Goal: Find contact information: Find contact information

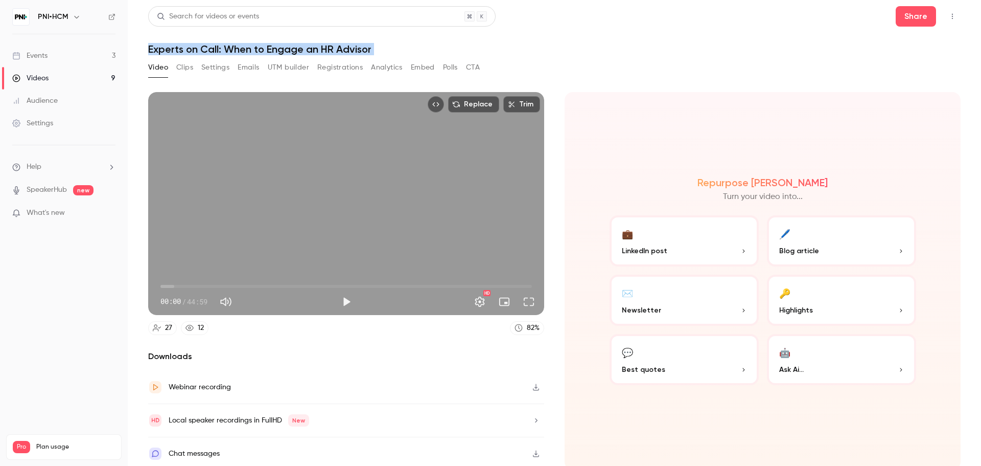
scroll to position [2, 0]
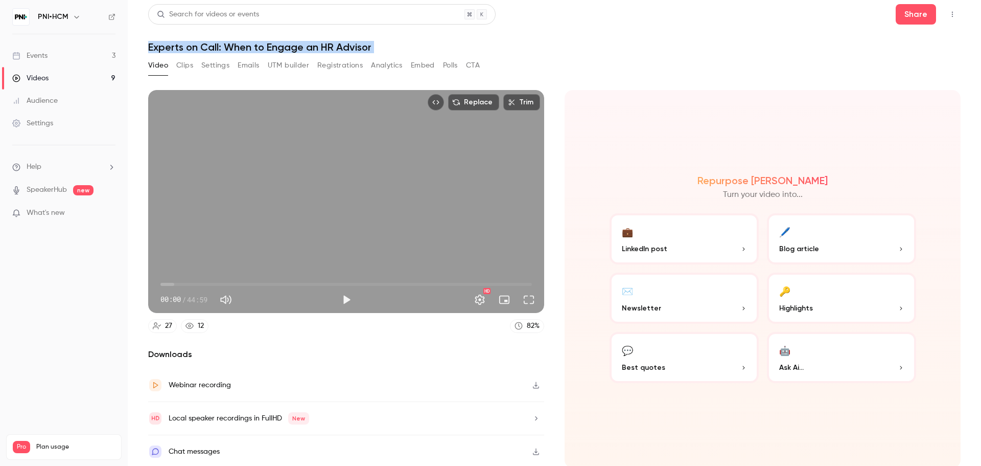
click at [767, 61] on div "Video Clips Settings Emails UTM builder Registrations Analytics Embed Polls CTA" at bounding box center [554, 67] width 813 height 20
click at [445, 64] on button "Polls" at bounding box center [450, 65] width 15 height 16
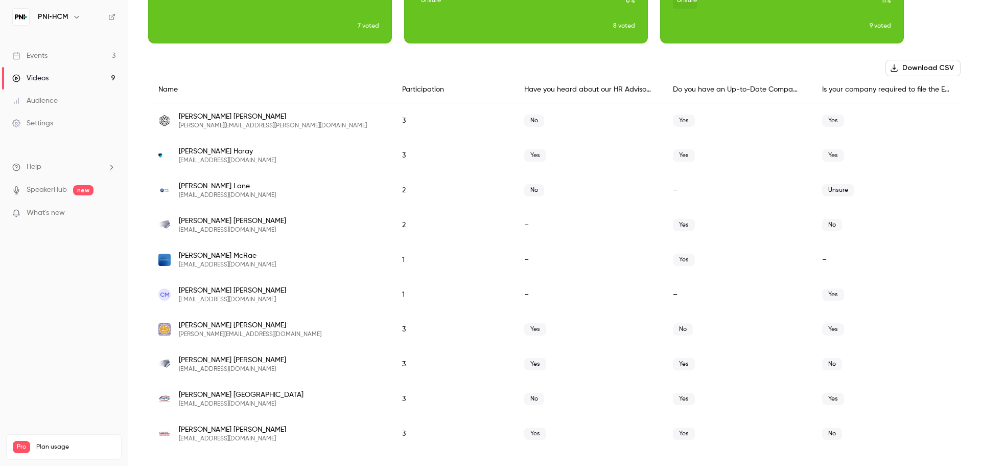
scroll to position [178, 0]
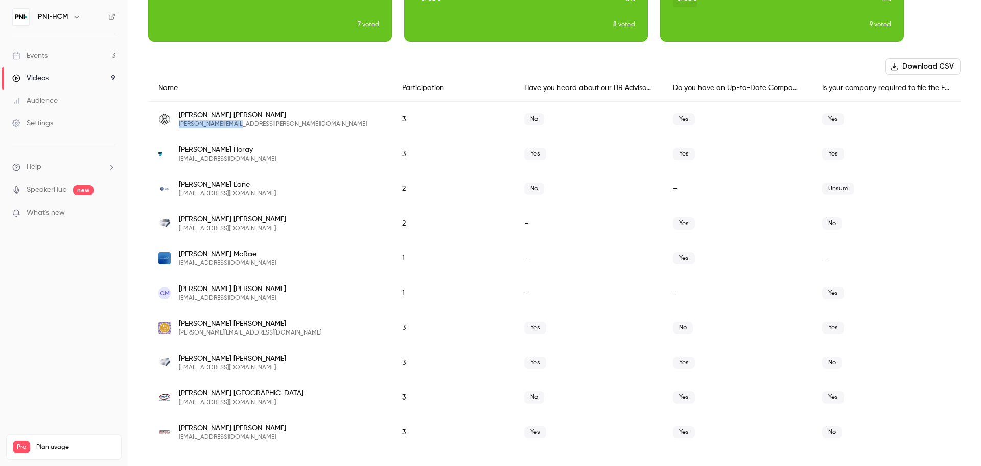
drag, startPoint x: 234, startPoint y: 123, endPoint x: 179, endPoint y: 123, distance: 54.7
click at [179, 123] on div "[PERSON_NAME] [PERSON_NAME][EMAIL_ADDRESS][PERSON_NAME][DOMAIN_NAME]" at bounding box center [269, 119] width 223 height 18
copy span "[PERSON_NAME][EMAIL_ADDRESS][PERSON_NAME][DOMAIN_NAME]"
drag, startPoint x: 230, startPoint y: 158, endPoint x: 179, endPoint y: 157, distance: 51.1
click at [179, 157] on div "[PERSON_NAME] [PERSON_NAME][EMAIL_ADDRESS][DOMAIN_NAME]" at bounding box center [269, 154] width 223 height 18
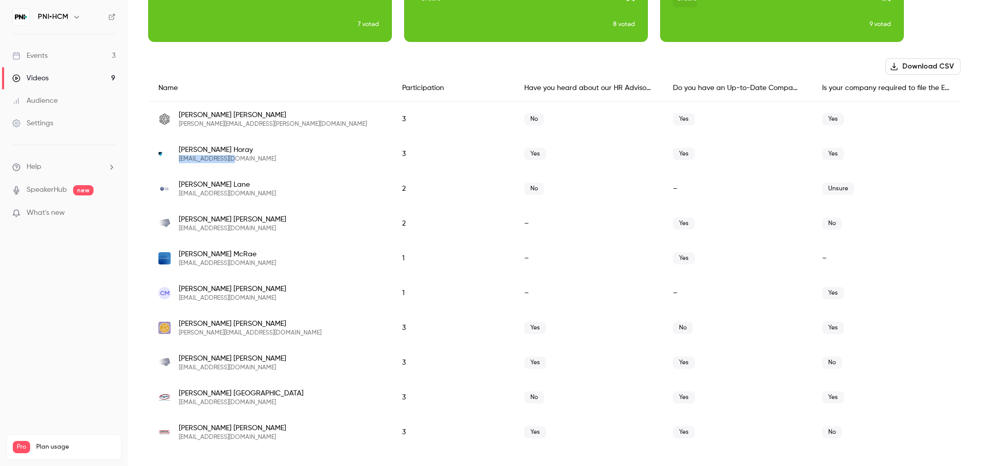
copy span "[EMAIL_ADDRESS][DOMAIN_NAME]"
drag, startPoint x: 265, startPoint y: 194, endPoint x: 177, endPoint y: 194, distance: 87.9
click at [177, 194] on div "[PERSON_NAME] [PERSON_NAME][EMAIL_ADDRESS][DOMAIN_NAME]" at bounding box center [269, 188] width 223 height 18
copy span "[EMAIL_ADDRESS][DOMAIN_NAME]"
drag, startPoint x: 241, startPoint y: 227, endPoint x: 178, endPoint y: 229, distance: 62.9
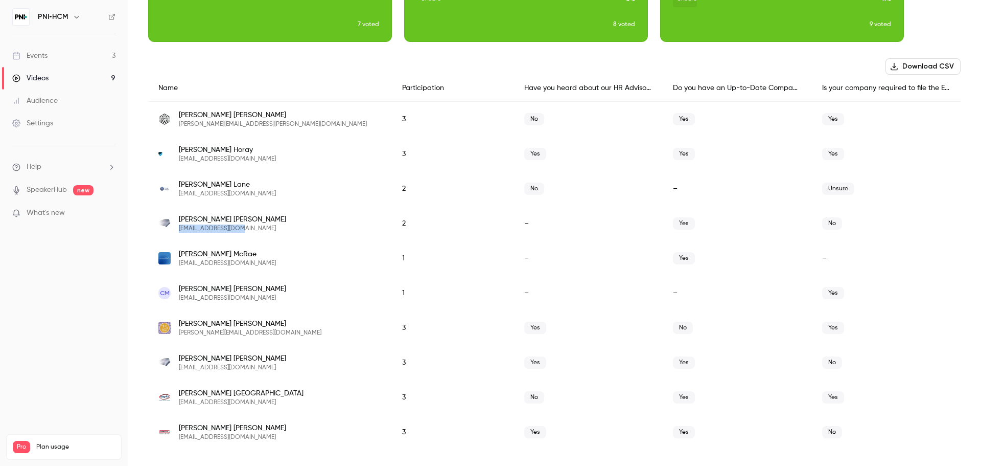
click at [178, 229] on div "[PERSON_NAME] [EMAIL_ADDRESS][DOMAIN_NAME]" at bounding box center [269, 223] width 223 height 18
copy span "[EMAIL_ADDRESS][DOMAIN_NAME]"
drag, startPoint x: 245, startPoint y: 334, endPoint x: 178, endPoint y: 337, distance: 67.0
click at [178, 337] on div "[PERSON_NAME] [PERSON_NAME][EMAIL_ADDRESS][DOMAIN_NAME]" at bounding box center [270, 327] width 244 height 35
copy span "[PERSON_NAME][EMAIL_ADDRESS][DOMAIN_NAME]"
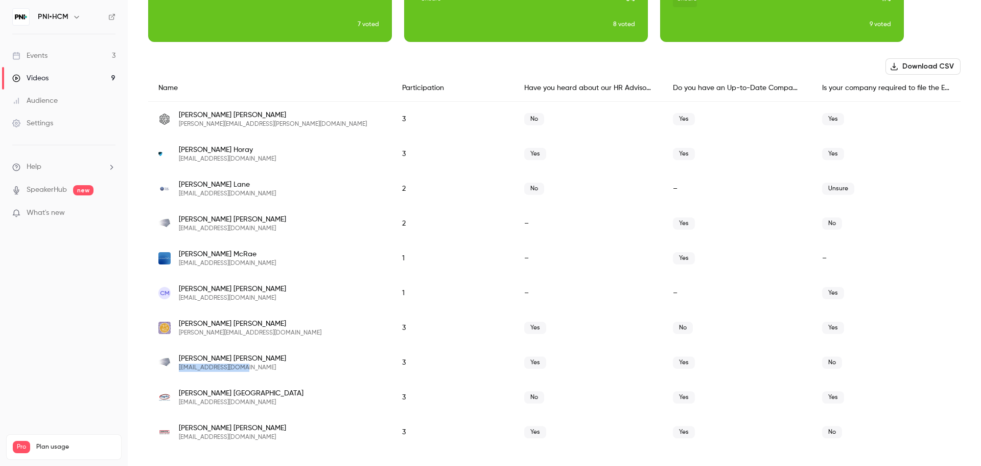
drag, startPoint x: 249, startPoint y: 367, endPoint x: 179, endPoint y: 366, distance: 70.5
click at [179, 366] on div "[PERSON_NAME] [EMAIL_ADDRESS][DOMAIN_NAME]" at bounding box center [269, 362] width 223 height 18
copy span "[EMAIL_ADDRESS][DOMAIN_NAME]"
drag, startPoint x: 259, startPoint y: 400, endPoint x: 178, endPoint y: 402, distance: 80.8
click at [178, 402] on div "[PERSON_NAME] [PERSON_NAME][EMAIL_ADDRESS][DOMAIN_NAME]" at bounding box center [269, 397] width 223 height 18
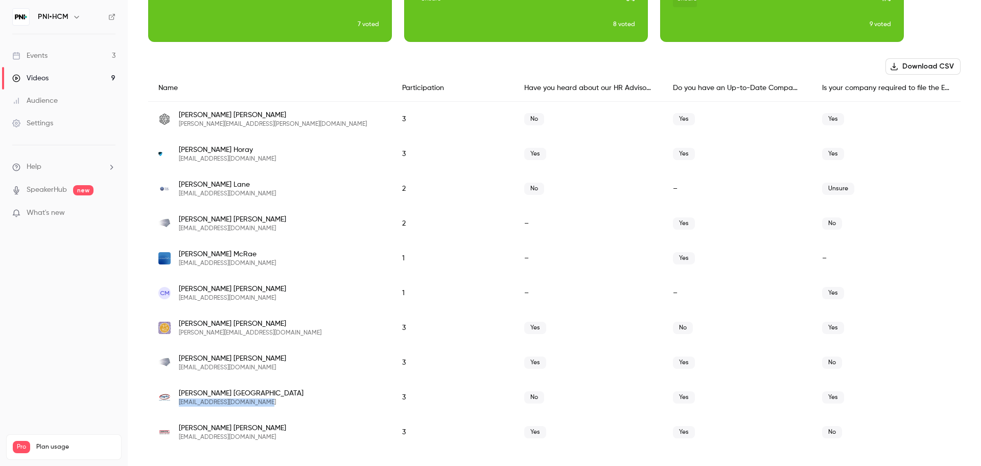
copy span "[EMAIL_ADDRESS][DOMAIN_NAME]"
drag, startPoint x: 262, startPoint y: 436, endPoint x: 175, endPoint y: 437, distance: 86.9
click at [175, 437] on div "[PERSON_NAME] [EMAIL_ADDRESS][DOMAIN_NAME]" at bounding box center [269, 432] width 223 height 18
copy span "[EMAIL_ADDRESS][DOMAIN_NAME]"
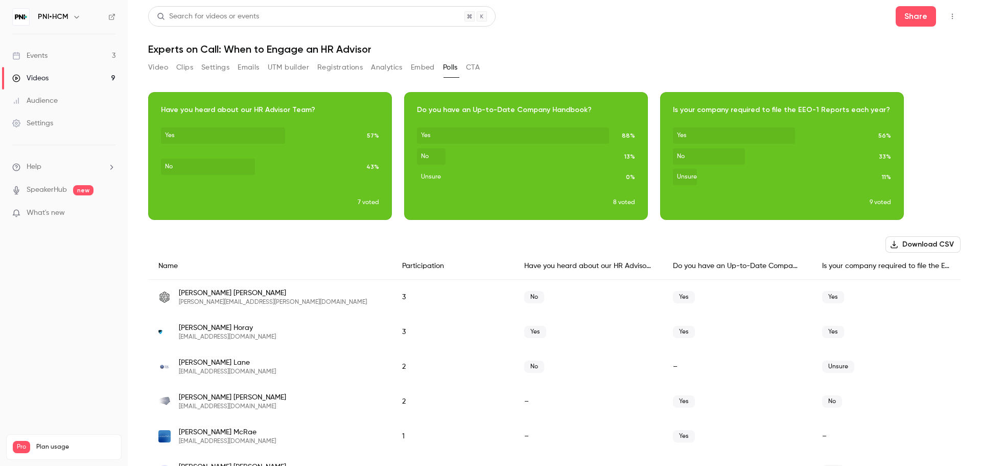
click at [372, 49] on h1 "Experts on Call: When to Engage an HR Advisor" at bounding box center [554, 49] width 813 height 12
copy div "Experts on Call: When to Engage an HR Advisor Video Clips Settings Emails UTM b…"
